Goal: Book appointment/travel/reservation

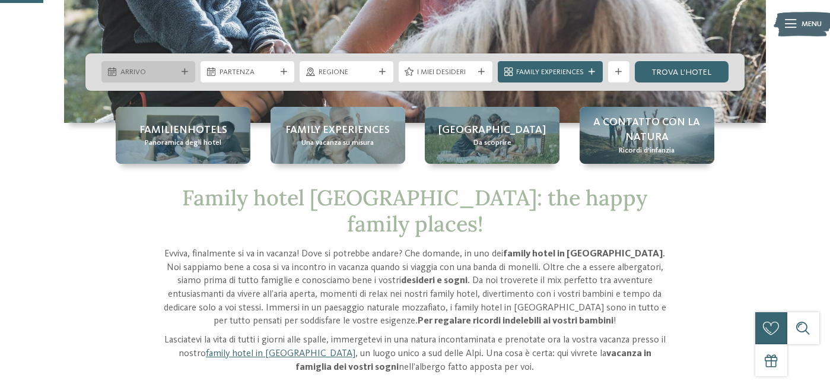
click at [133, 72] on span "Arrivo" at bounding box center [148, 72] width 56 height 11
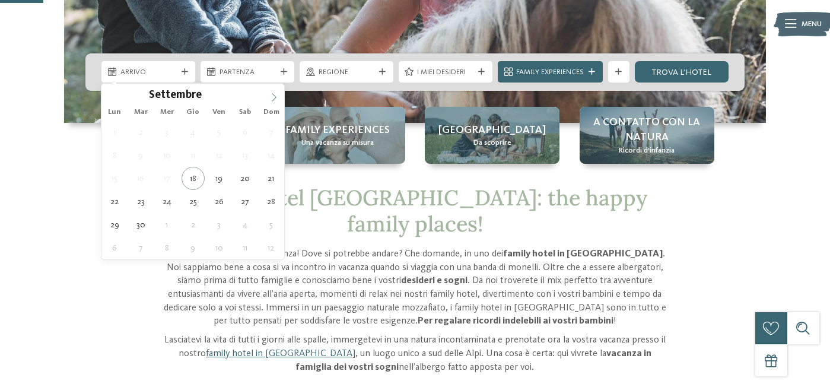
click at [274, 95] on icon at bounding box center [274, 97] width 4 height 8
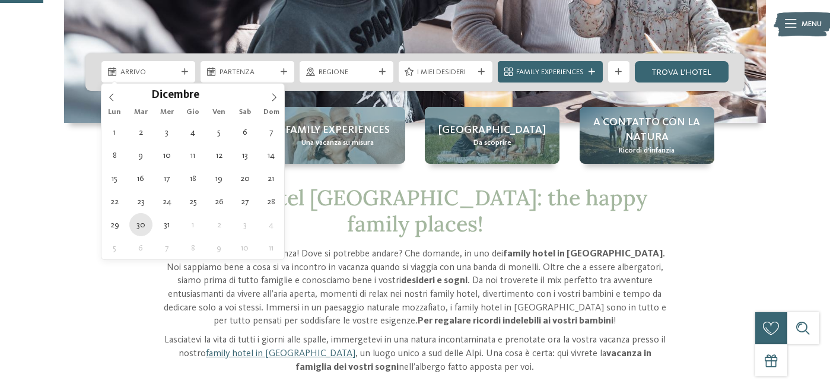
type div "30.12.2025"
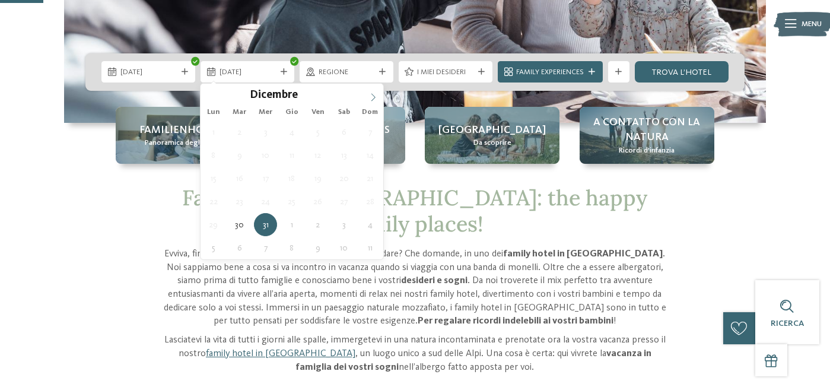
type input "****"
click at [377, 94] on icon at bounding box center [373, 97] width 8 height 8
type div "02.01.2026"
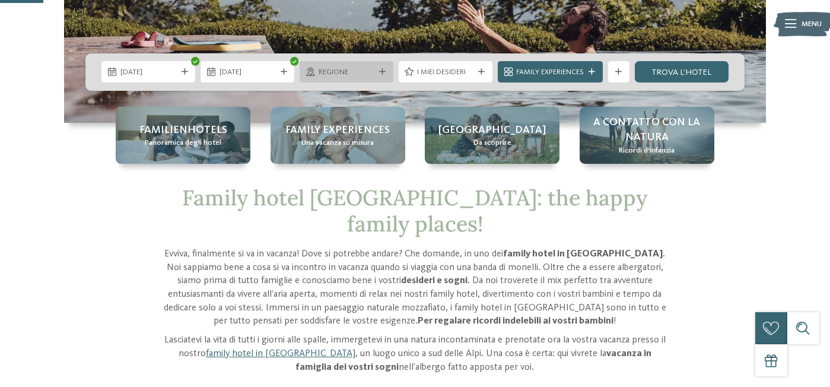
click at [359, 75] on span "Regione" at bounding box center [346, 72] width 56 height 11
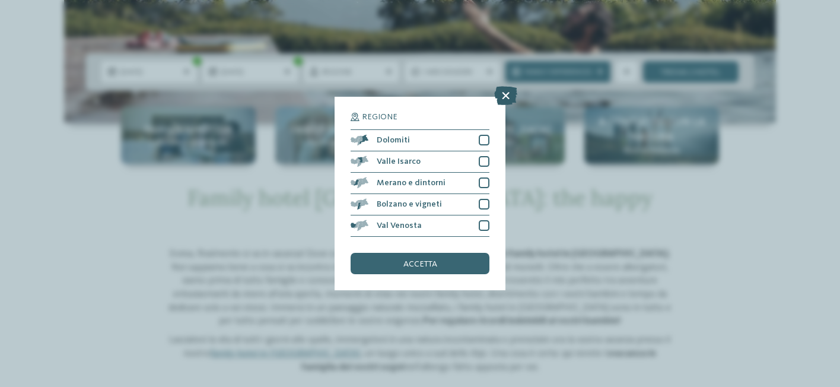
click at [508, 95] on icon at bounding box center [505, 95] width 23 height 19
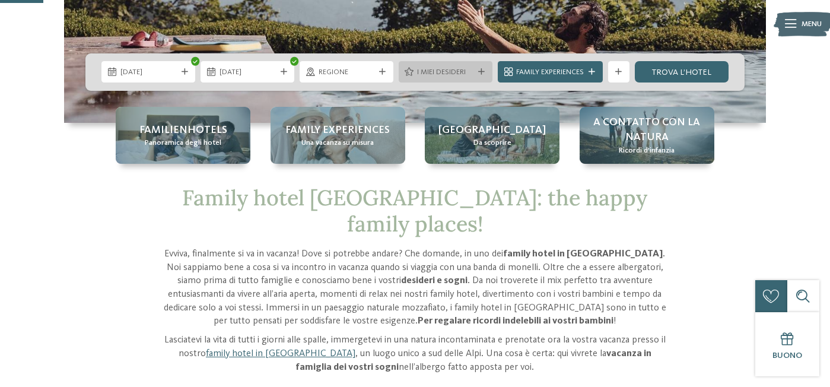
click at [473, 71] on div "I miei desideri" at bounding box center [446, 71] width 62 height 11
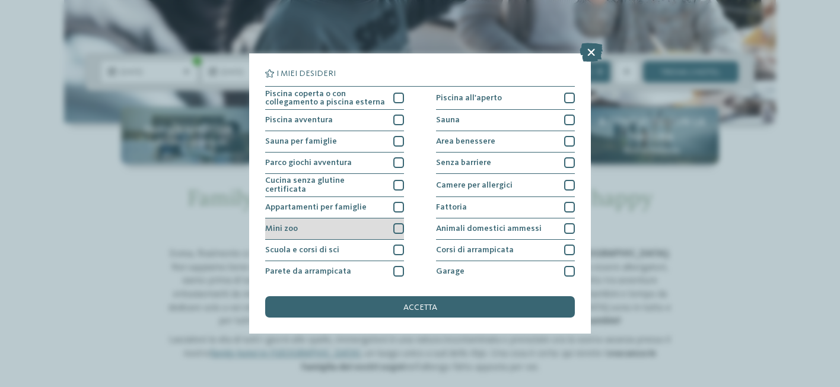
click at [387, 224] on div "Mini zoo" at bounding box center [334, 228] width 139 height 21
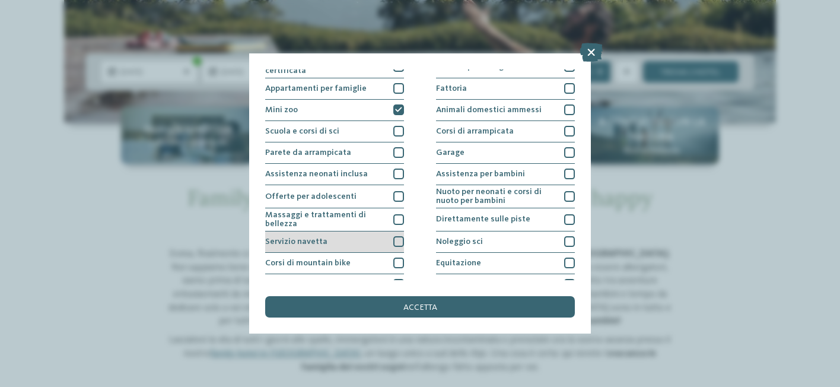
scroll to position [175, 0]
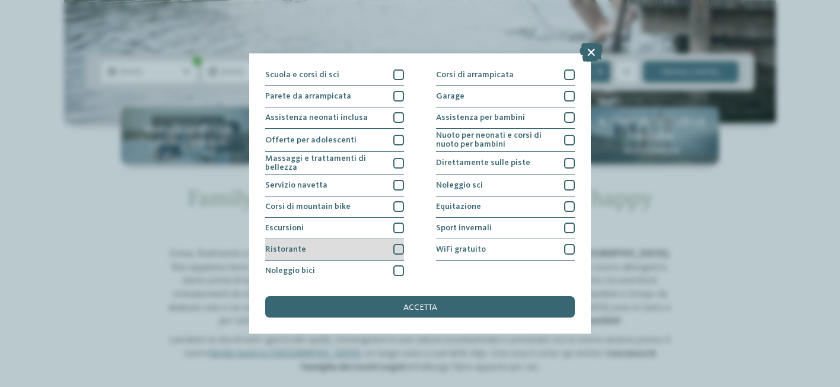
click at [393, 249] on div at bounding box center [398, 249] width 11 height 11
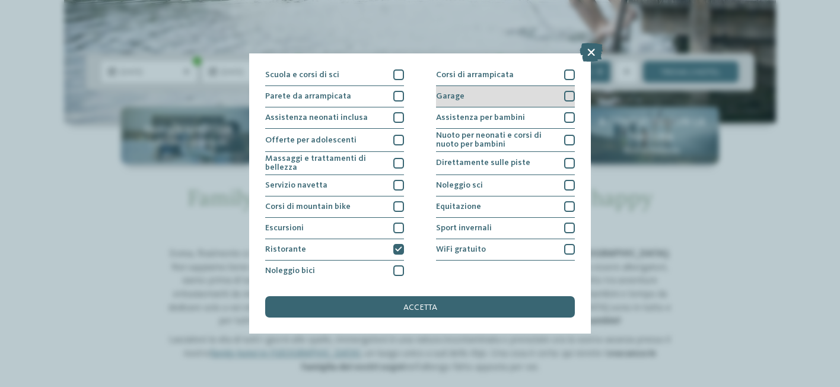
click at [566, 94] on div at bounding box center [569, 96] width 11 height 11
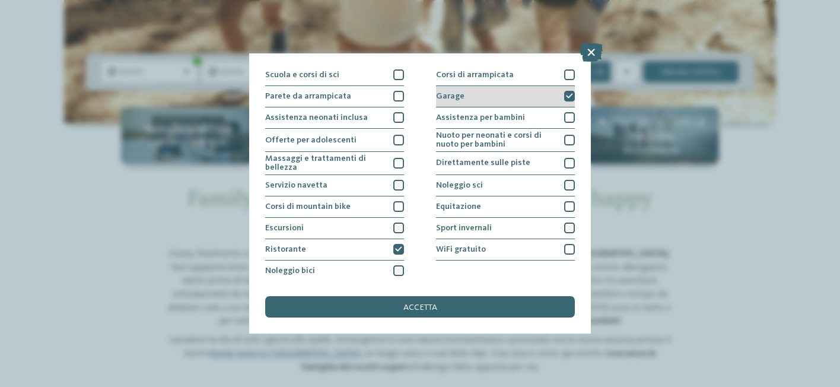
click at [566, 94] on icon at bounding box center [569, 96] width 7 height 7
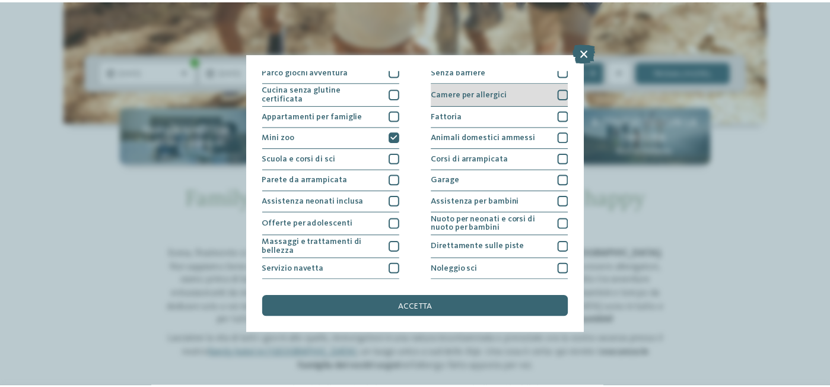
scroll to position [0, 0]
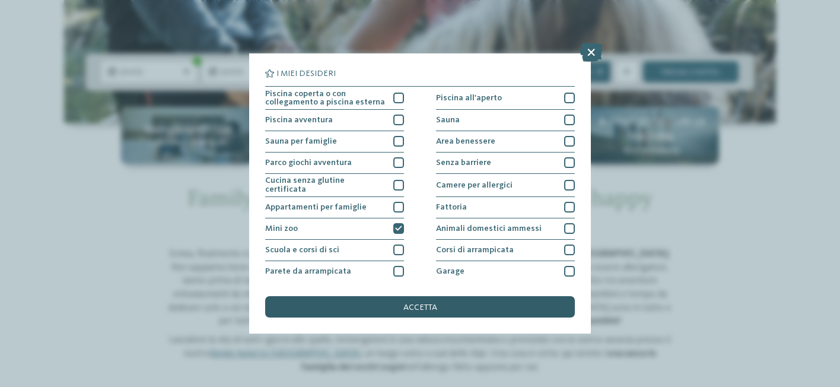
click at [415, 297] on div "accetta" at bounding box center [420, 306] width 310 height 21
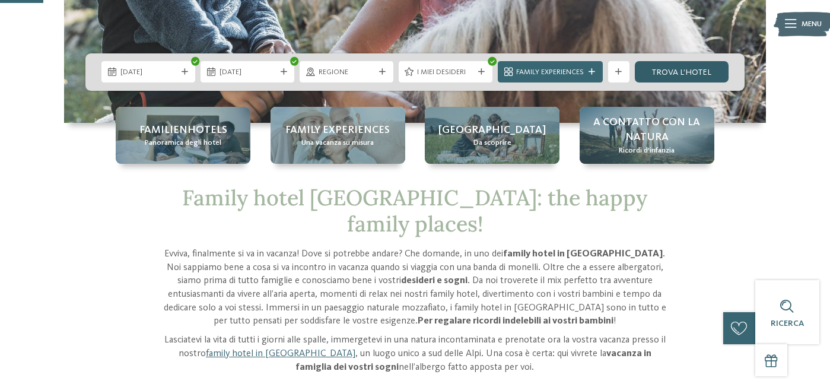
click at [653, 75] on link "trova l’hotel" at bounding box center [682, 71] width 94 height 21
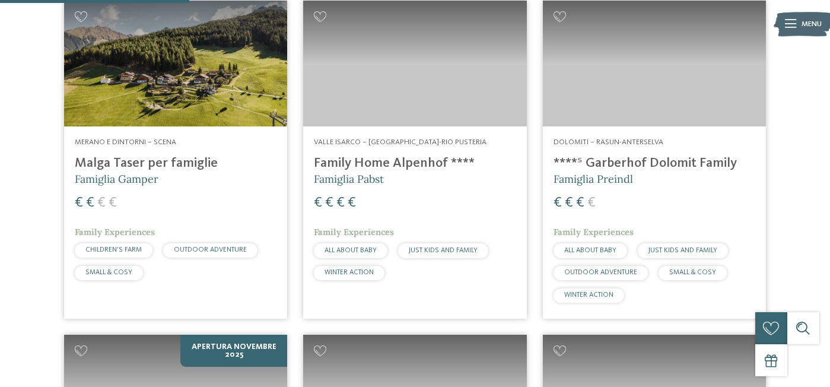
scroll to position [418, 0]
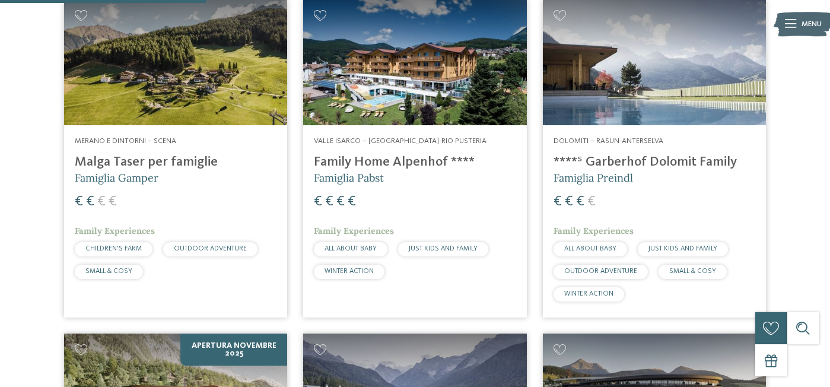
click at [148, 65] on img at bounding box center [175, 62] width 223 height 126
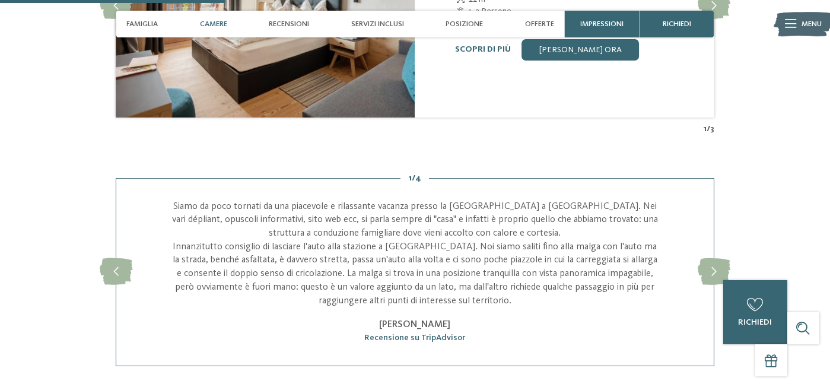
scroll to position [1305, 0]
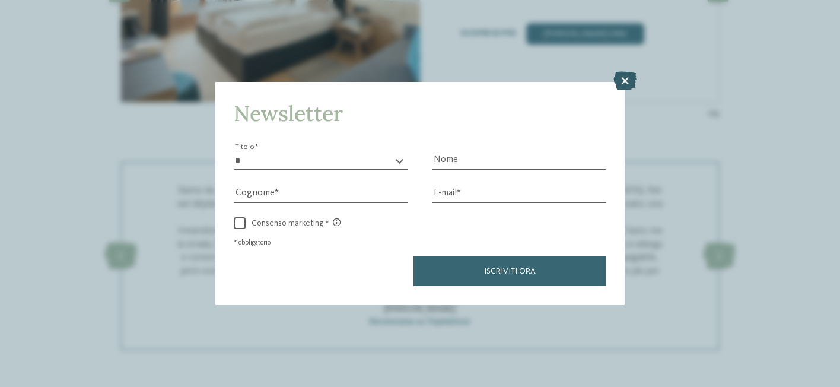
click at [630, 72] on icon at bounding box center [624, 81] width 23 height 19
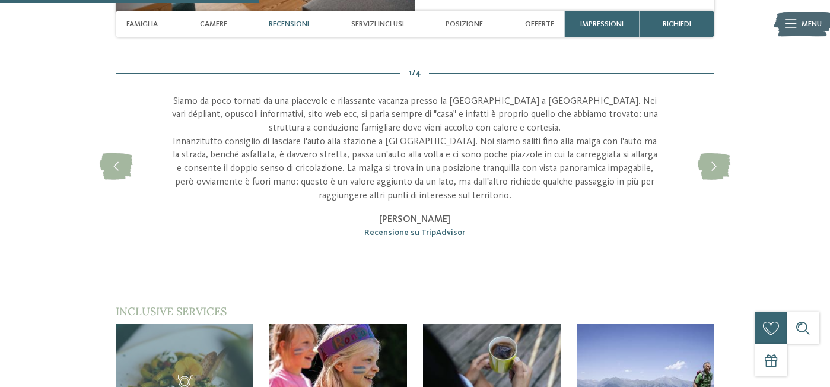
scroll to position [1423, 0]
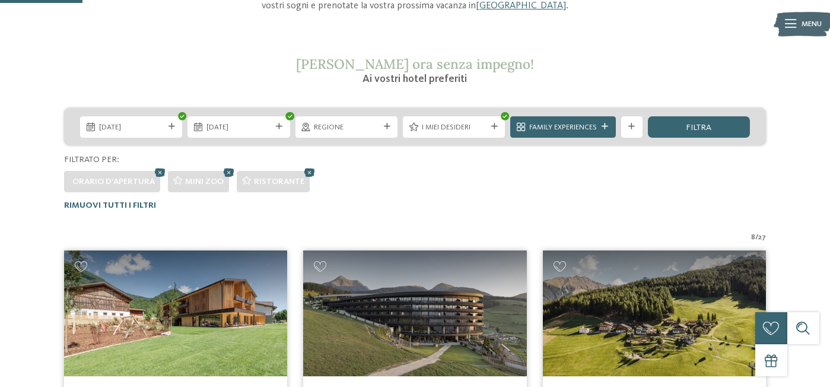
scroll to position [165, 0]
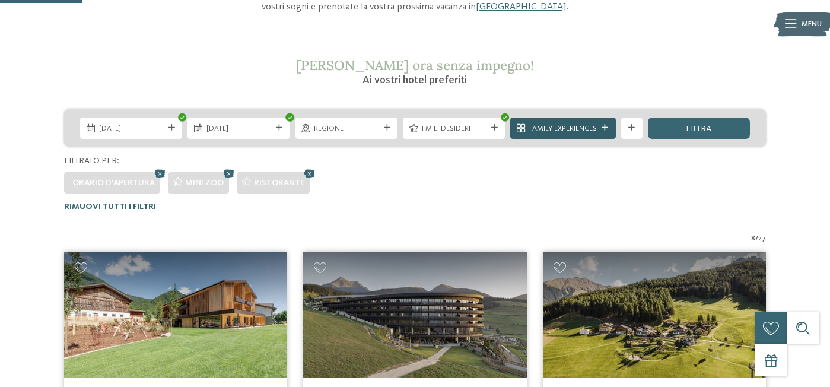
click at [565, 128] on span "Family Experiences" at bounding box center [563, 128] width 68 height 11
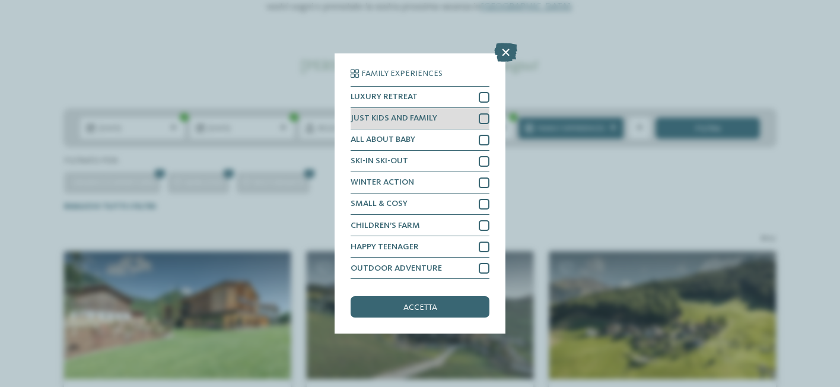
click at [479, 117] on div at bounding box center [484, 118] width 11 height 11
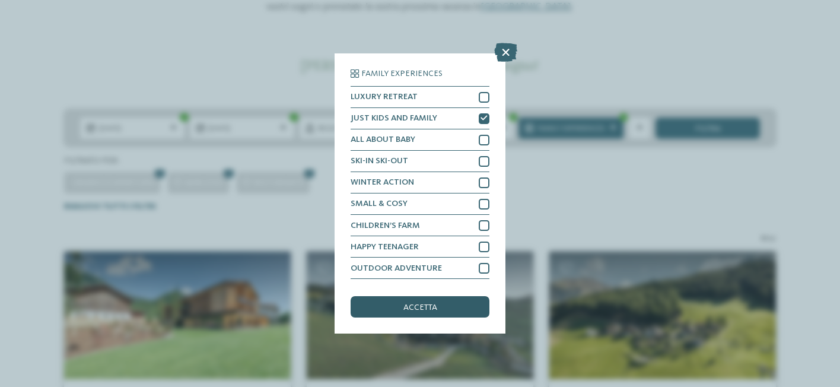
click at [451, 301] on div "accetta" at bounding box center [420, 306] width 139 height 21
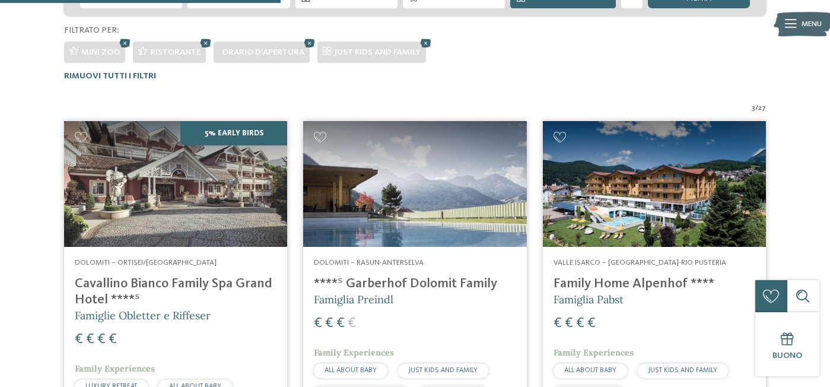
scroll to position [284, 0]
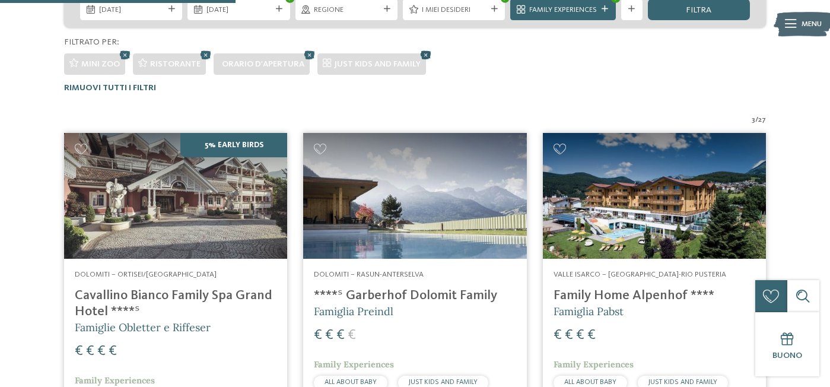
click at [423, 53] on icon at bounding box center [426, 54] width 16 height 14
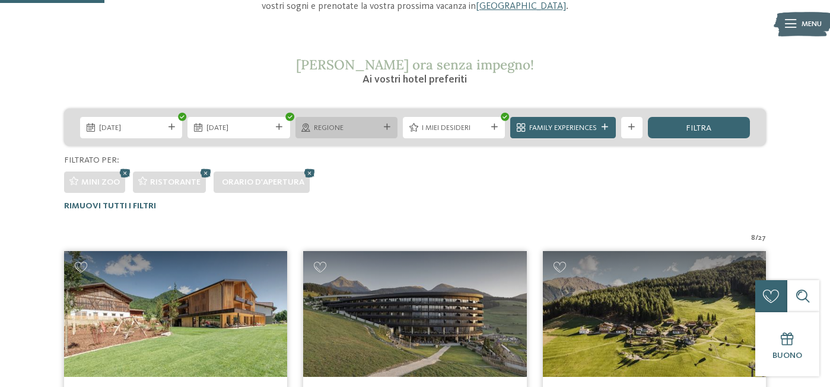
scroll to position [165, 0]
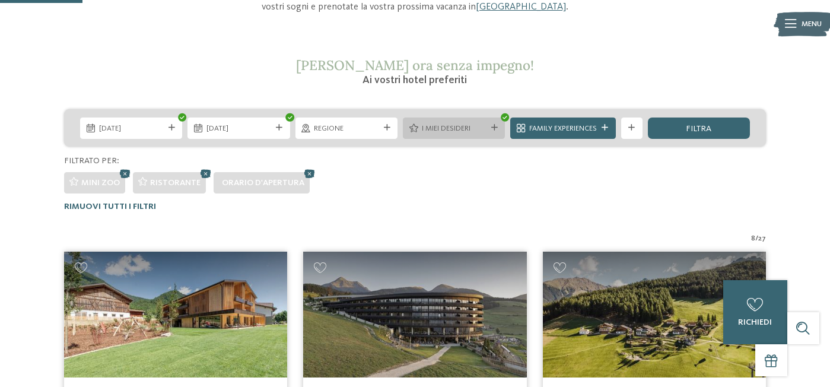
click at [435, 129] on span "I miei desideri" at bounding box center [454, 128] width 65 height 11
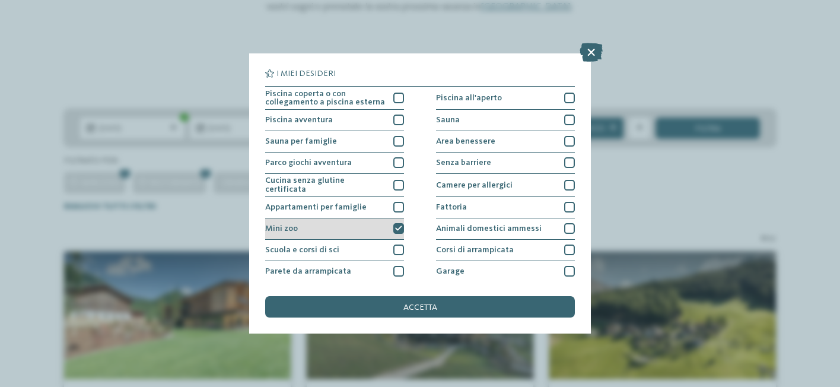
click at [399, 224] on div at bounding box center [398, 228] width 11 height 11
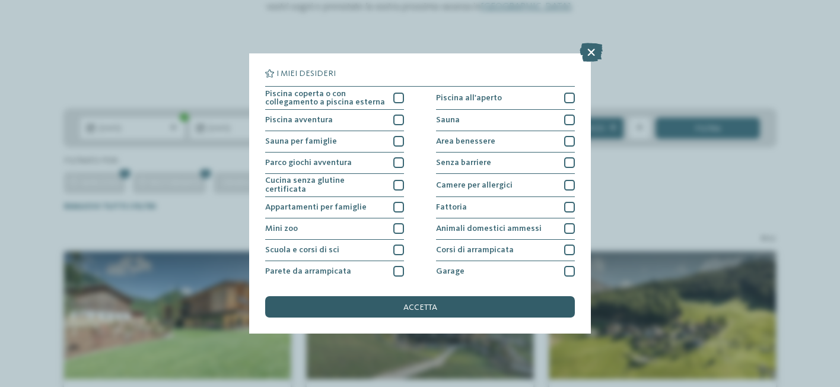
click at [425, 301] on div "accetta" at bounding box center [420, 306] width 310 height 21
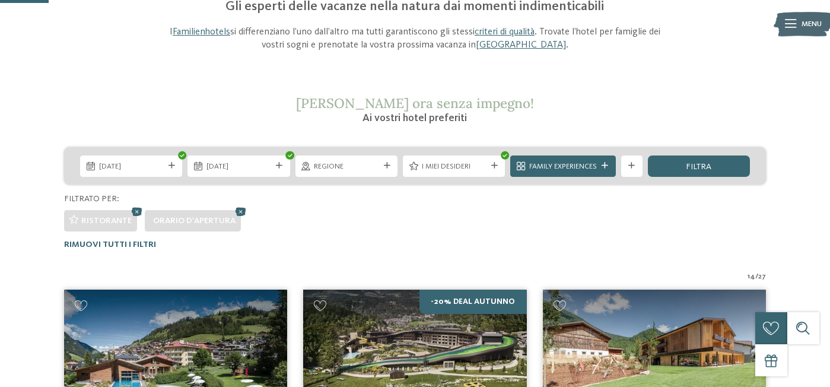
scroll to position [106, 0]
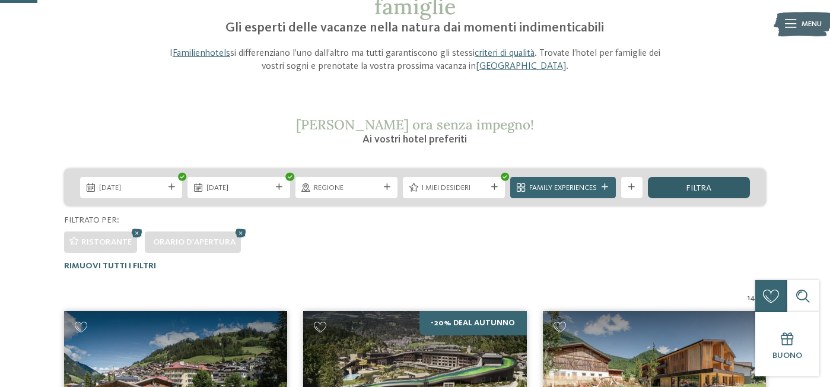
click at [681, 192] on div "filtra" at bounding box center [699, 187] width 102 height 21
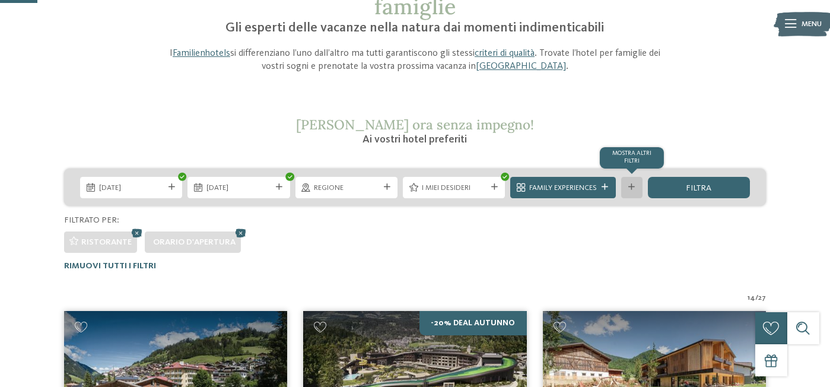
click at [625, 184] on div "mostra altri filtri" at bounding box center [631, 187] width 21 height 21
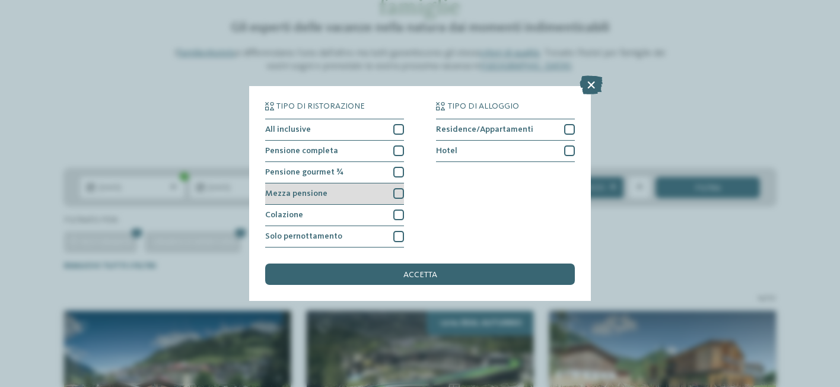
click at [395, 195] on div at bounding box center [398, 193] width 11 height 11
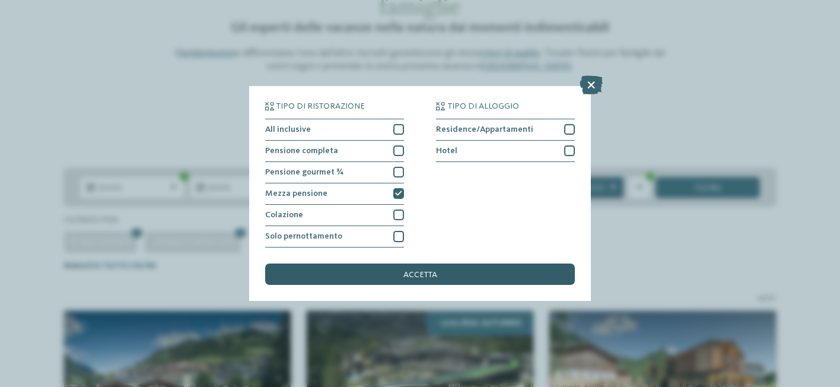
click at [419, 276] on span "accetta" at bounding box center [420, 274] width 34 height 8
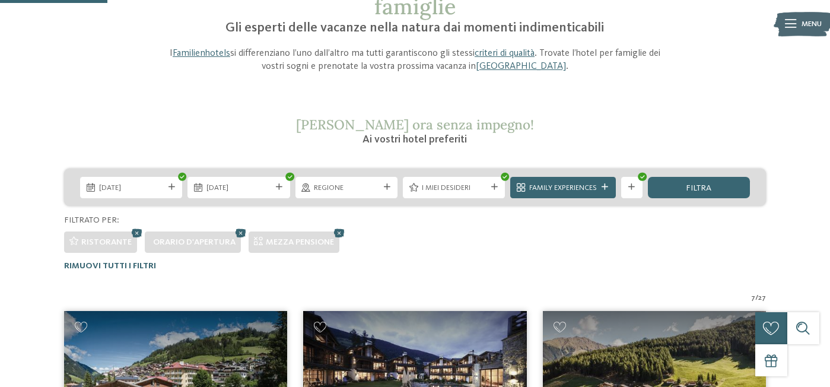
scroll to position [343, 0]
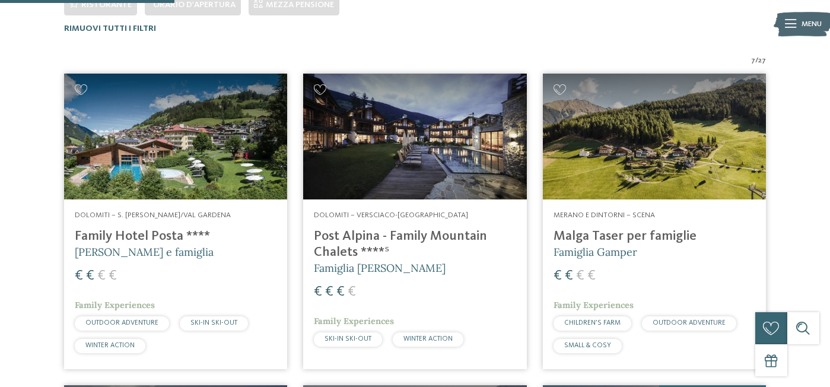
click at [629, 129] on img at bounding box center [654, 137] width 223 height 126
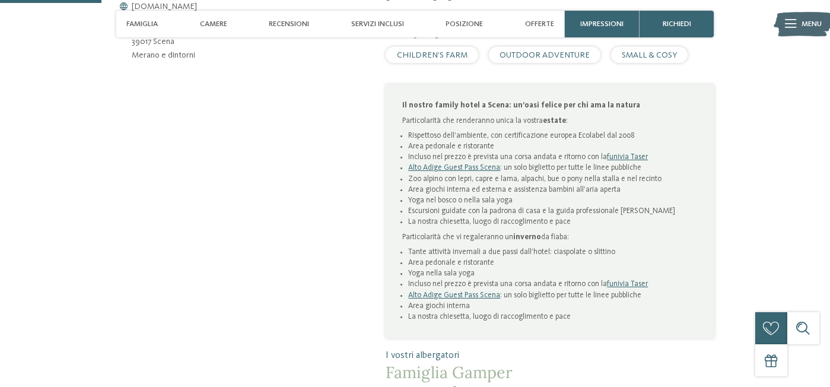
scroll to position [652, 0]
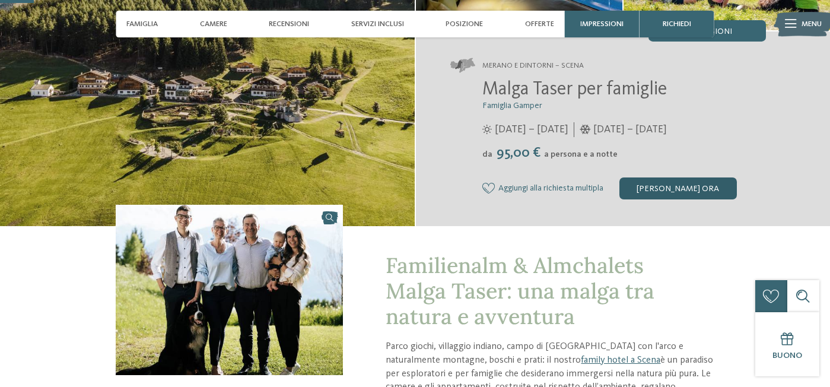
click at [657, 184] on div "[PERSON_NAME] ora" at bounding box center [677, 187] width 117 height 21
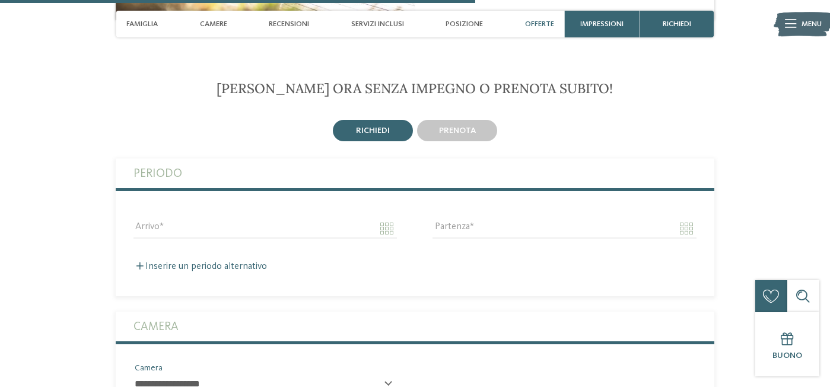
scroll to position [2496, 0]
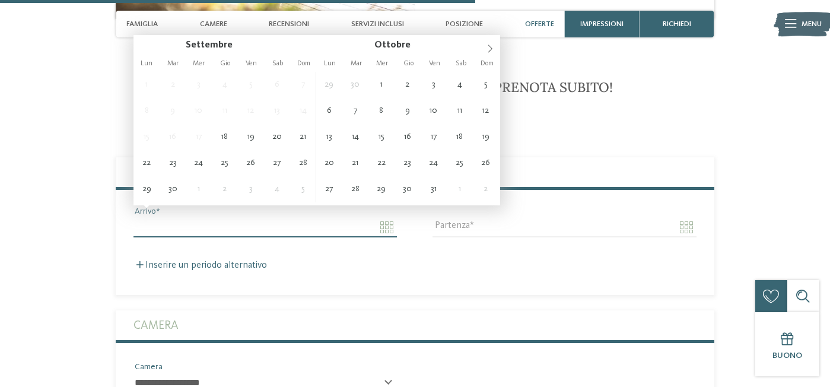
click at [268, 217] on input "Arrivo" at bounding box center [264, 227] width 263 height 20
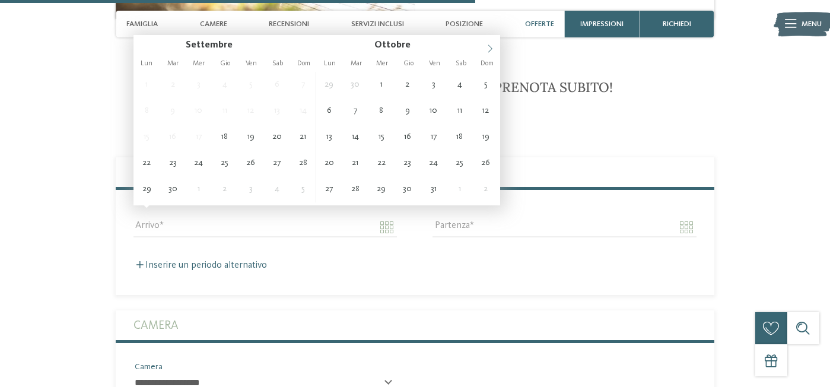
click at [492, 51] on icon at bounding box center [490, 48] width 8 height 8
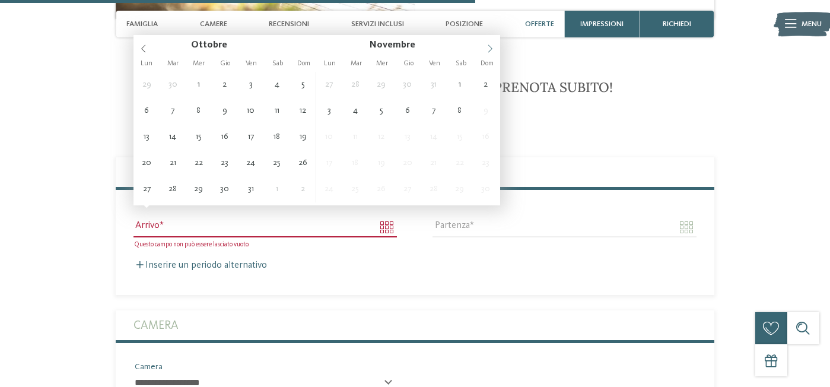
click at [492, 51] on icon at bounding box center [490, 48] width 8 height 8
type input "**********"
type input "****"
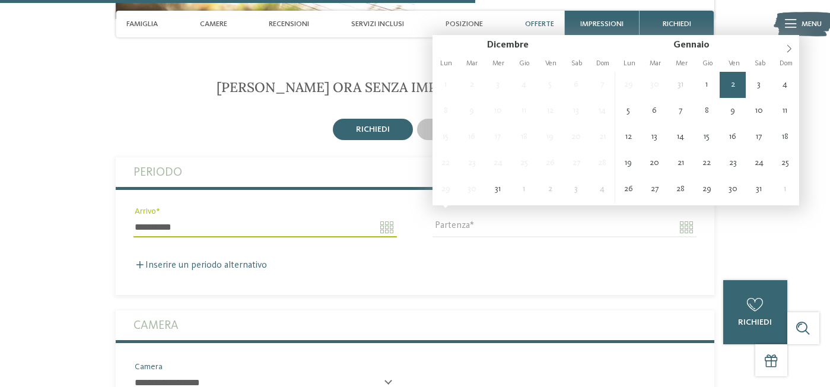
type input "**********"
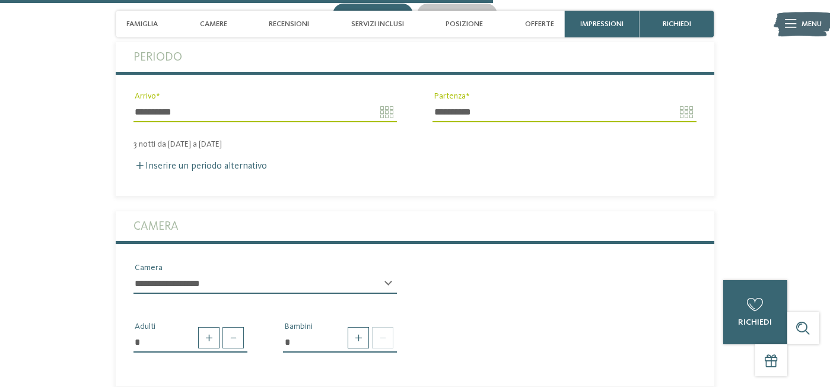
scroll to position [2614, 0]
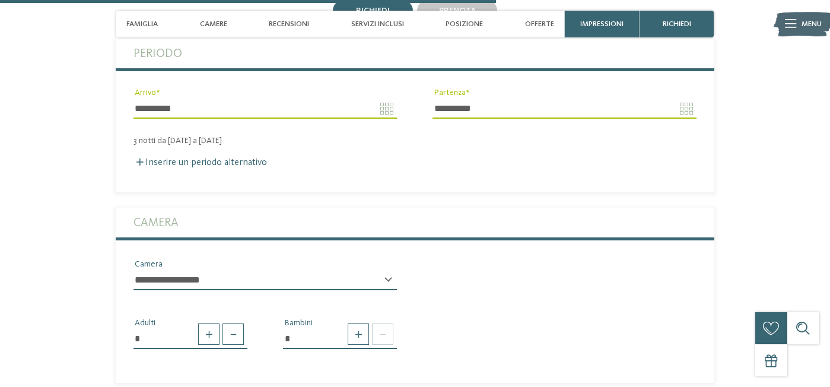
click at [196, 270] on select "**********" at bounding box center [264, 280] width 263 height 20
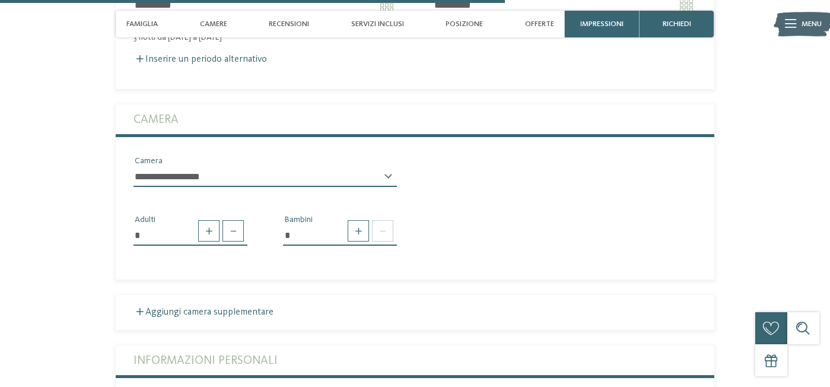
scroll to position [2733, 0]
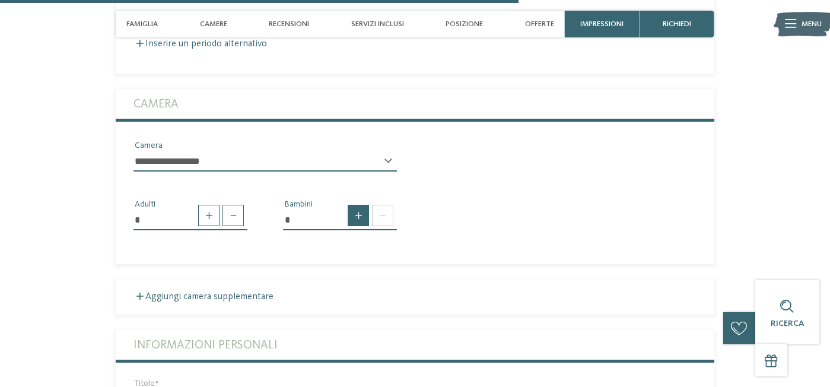
click at [358, 205] on span at bounding box center [358, 215] width 21 height 21
type input "*"
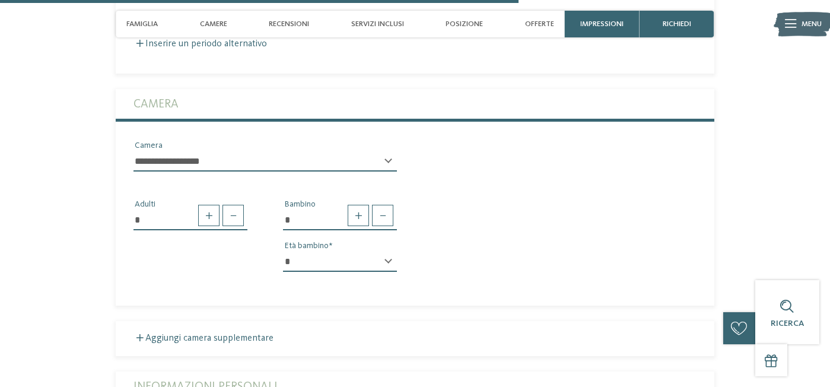
click at [342, 253] on select "* * * * * * * * * * * ** ** ** ** ** ** ** **" at bounding box center [340, 261] width 114 height 20
select select "*"
click at [283, 251] on select "* * * * * * * * * * * ** ** ** ** ** ** ** **" at bounding box center [340, 261] width 114 height 20
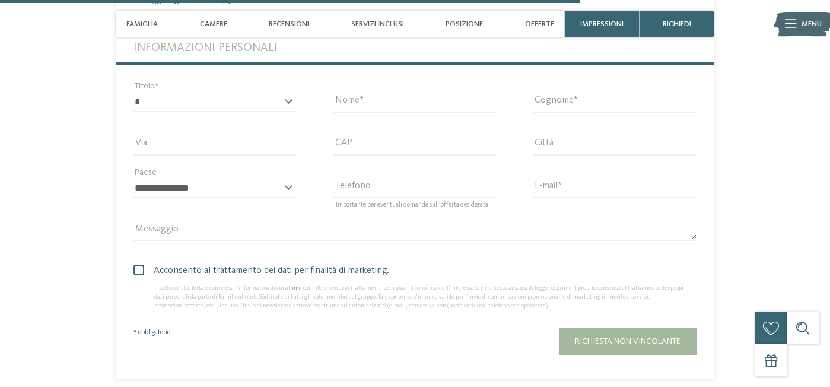
scroll to position [3089, 0]
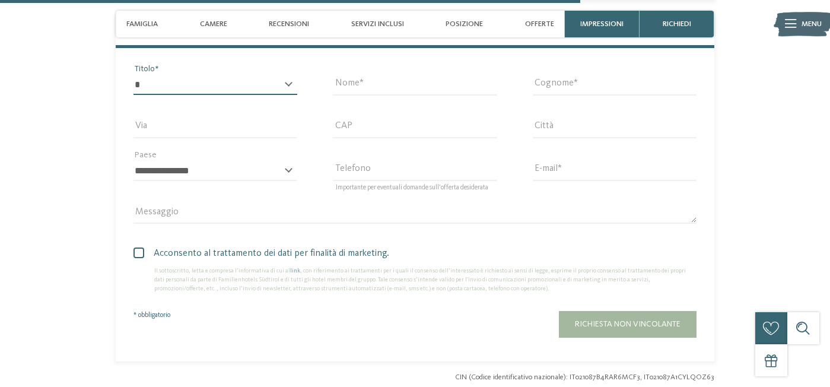
click at [203, 75] on select "* ****** ******* ******** ******" at bounding box center [215, 85] width 164 height 20
select select "*"
click at [133, 75] on select "* ****** ******* ******** ******" at bounding box center [215, 85] width 164 height 20
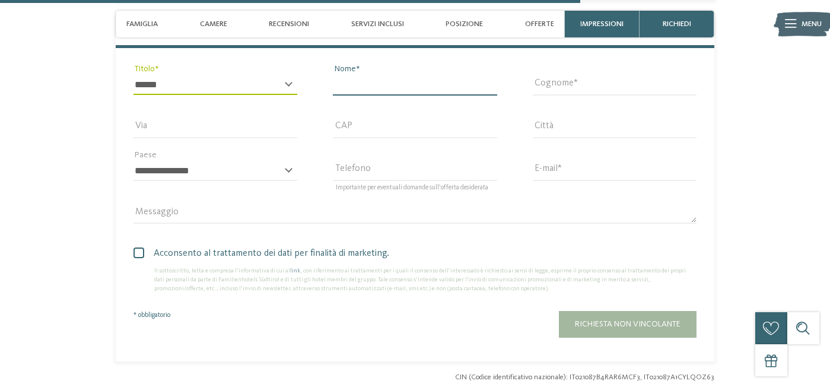
click at [407, 75] on input "Nome" at bounding box center [415, 85] width 164 height 20
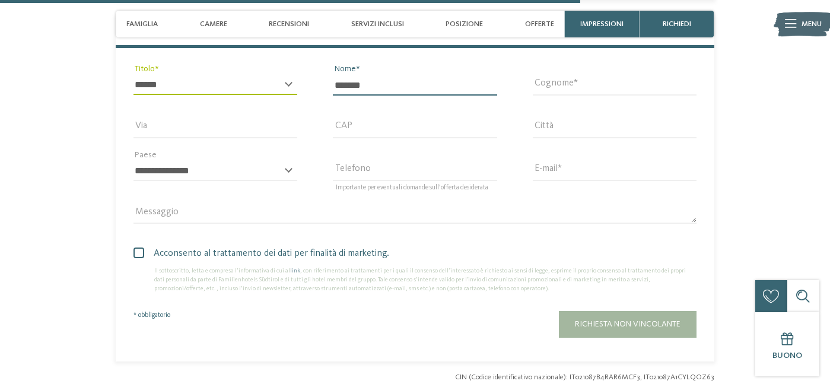
type input "******"
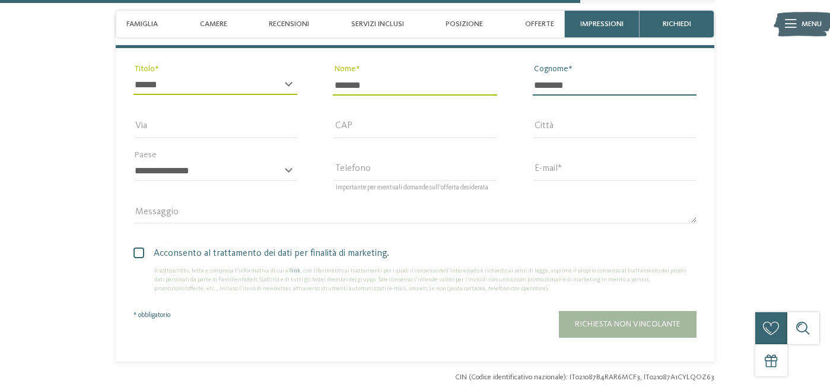
type input "********"
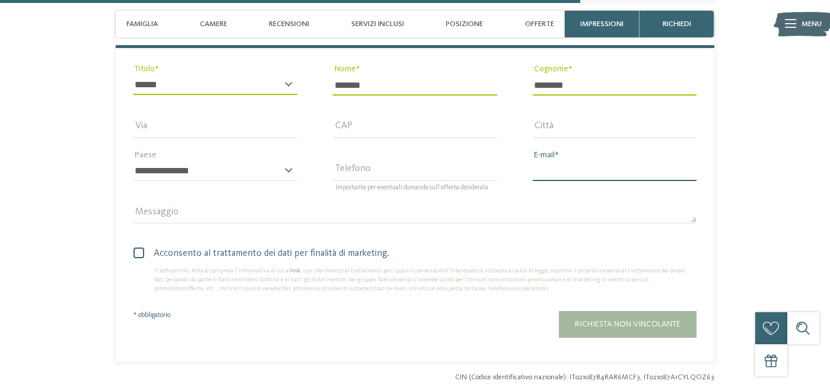
click at [611, 161] on input "E-mail" at bounding box center [615, 171] width 164 height 20
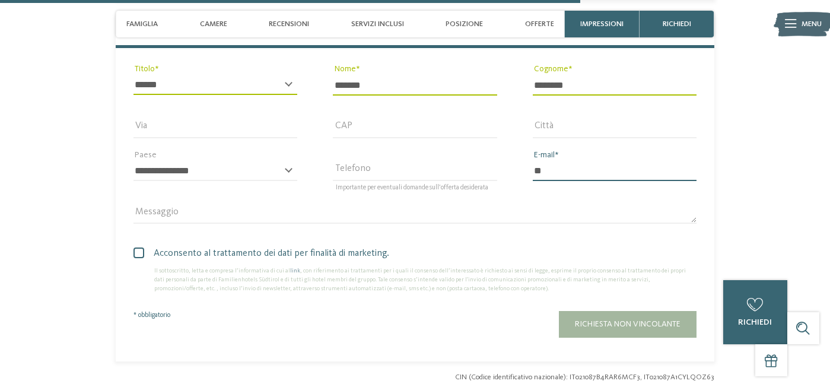
type input "*"
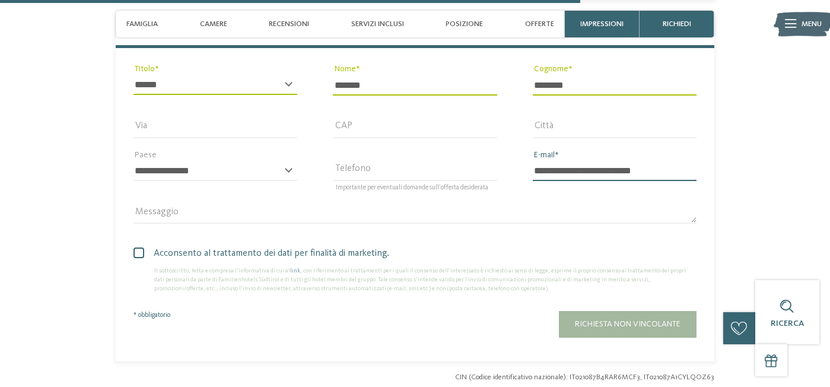
type input "**********"
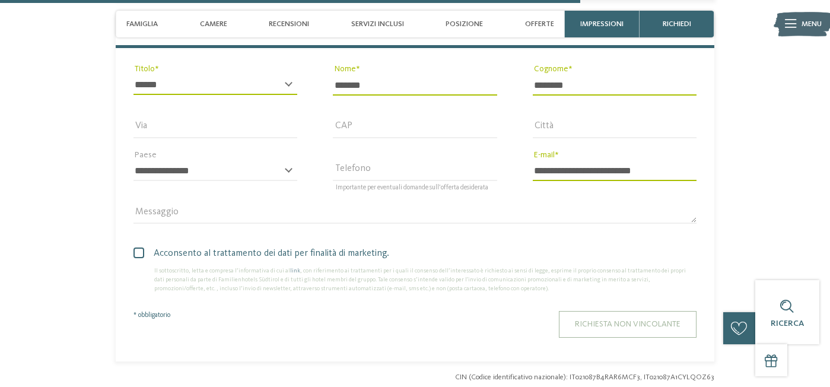
click at [630, 320] on span "Richiesta non vincolante" at bounding box center [628, 324] width 106 height 8
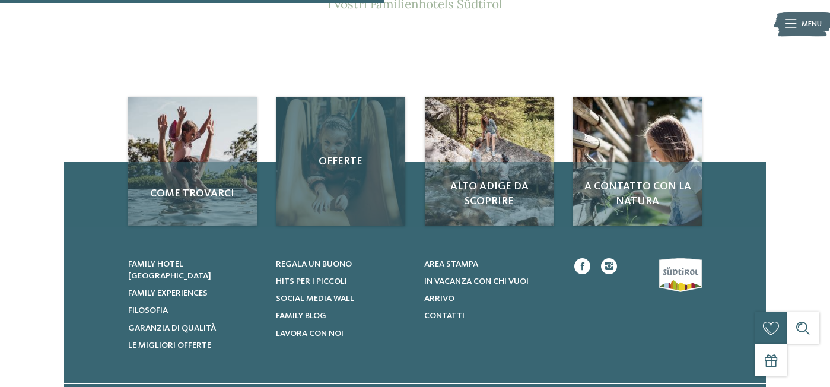
scroll to position [178, 0]
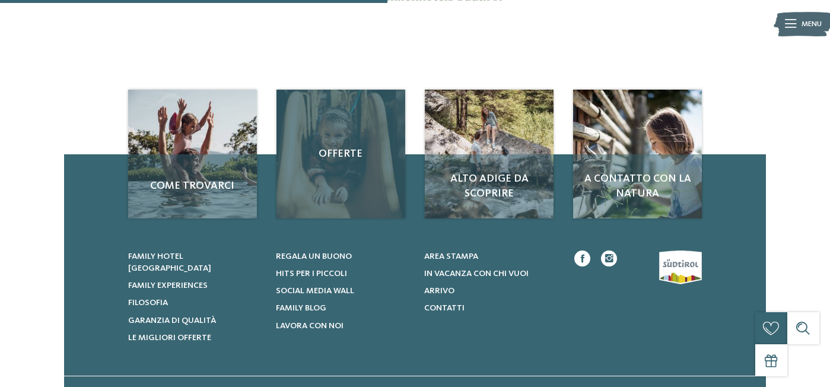
click at [322, 161] on span "Offerte" at bounding box center [340, 153] width 107 height 15
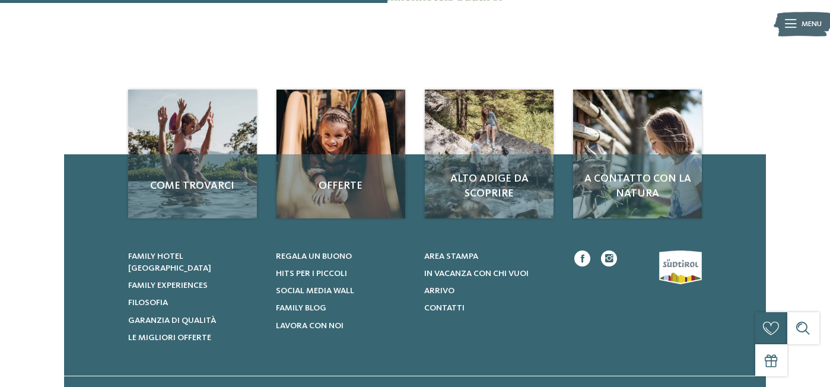
click at [203, 254] on span "Family hotel [GEOGRAPHIC_DATA]" at bounding box center [169, 262] width 83 height 20
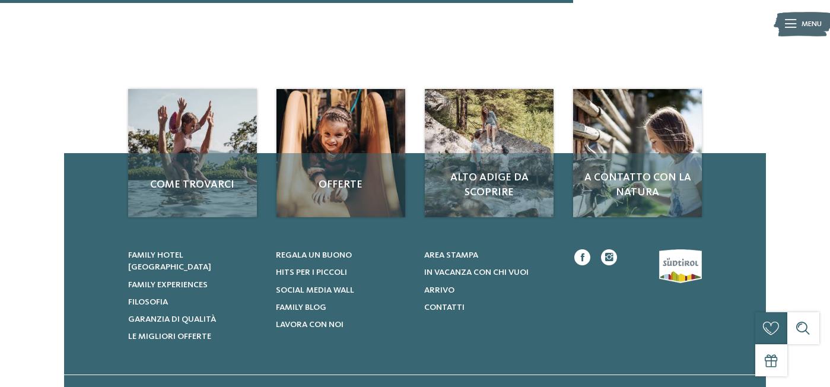
scroll to position [890, 0]
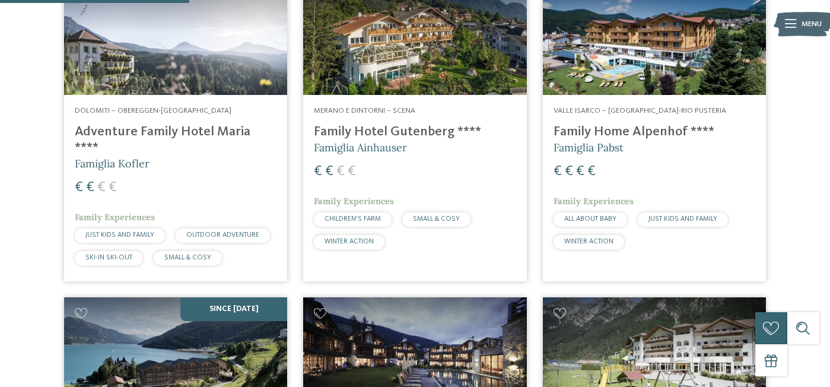
scroll to position [830, 0]
